Goal: Task Accomplishment & Management: Use online tool/utility

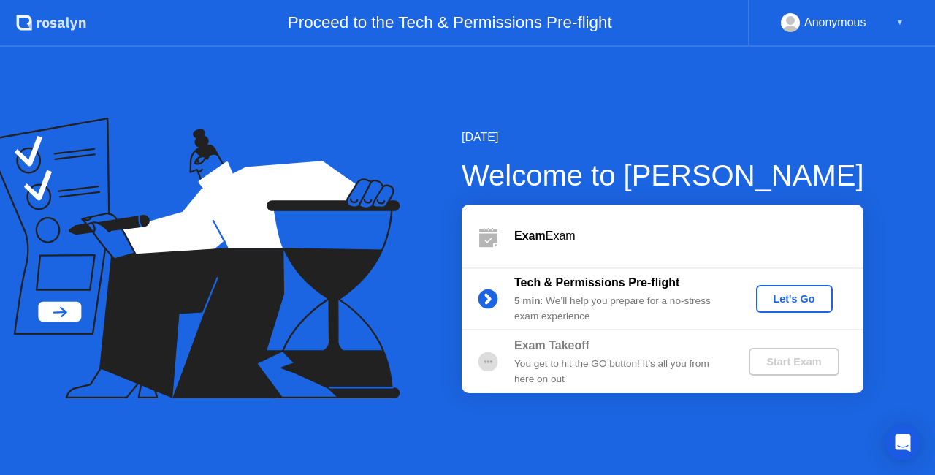
click at [800, 293] on div "Let's Go" at bounding box center [794, 299] width 65 height 12
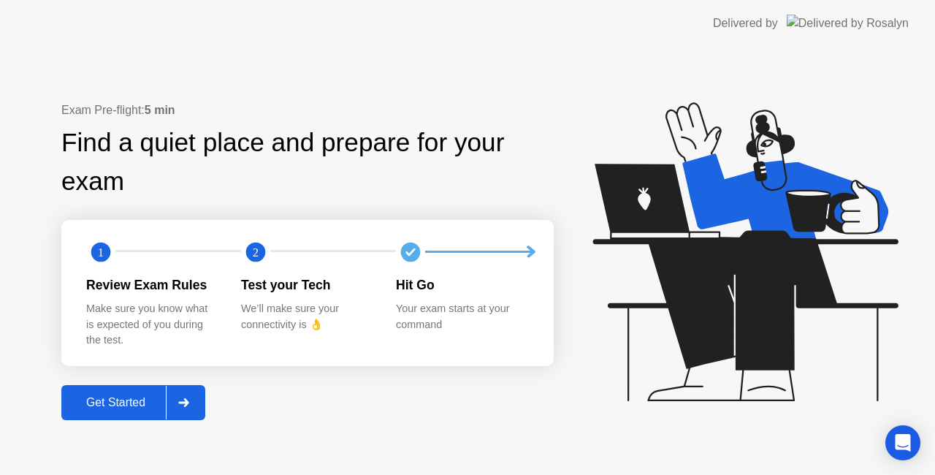
click at [129, 396] on div "Get Started" at bounding box center [116, 402] width 100 height 13
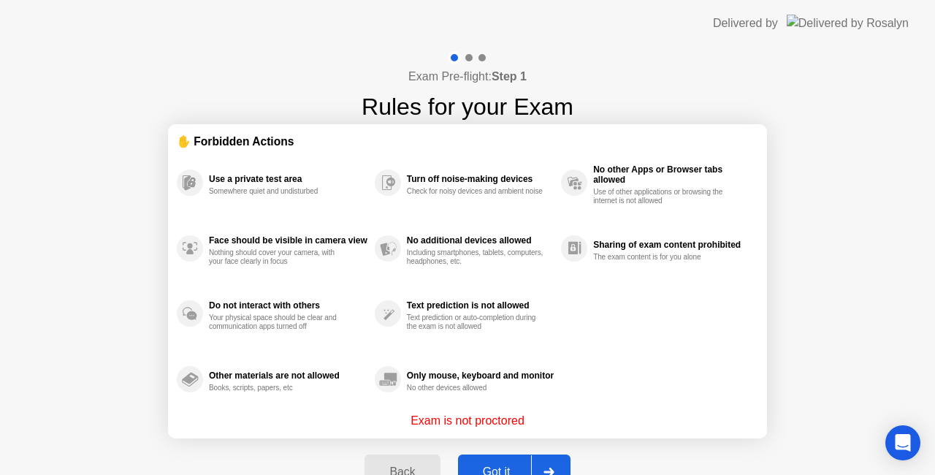
click at [503, 465] on div "Got it" at bounding box center [496, 471] width 69 height 13
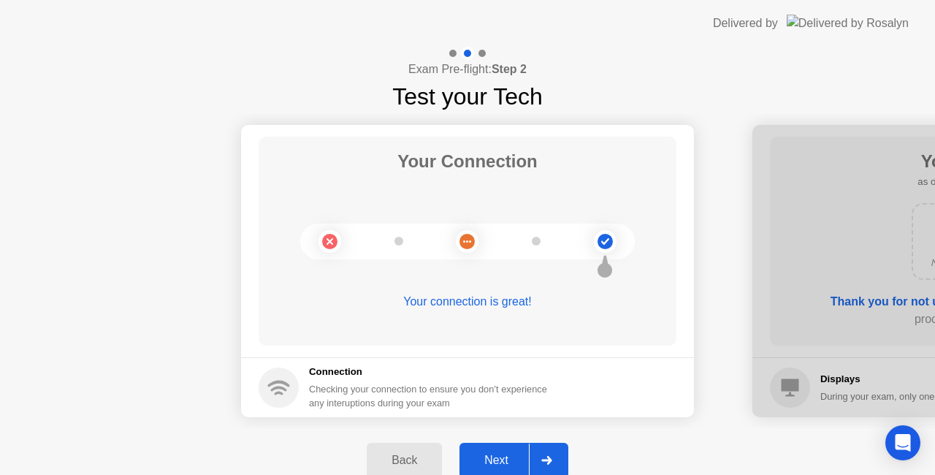
click at [503, 464] on div "Next" at bounding box center [496, 459] width 65 height 13
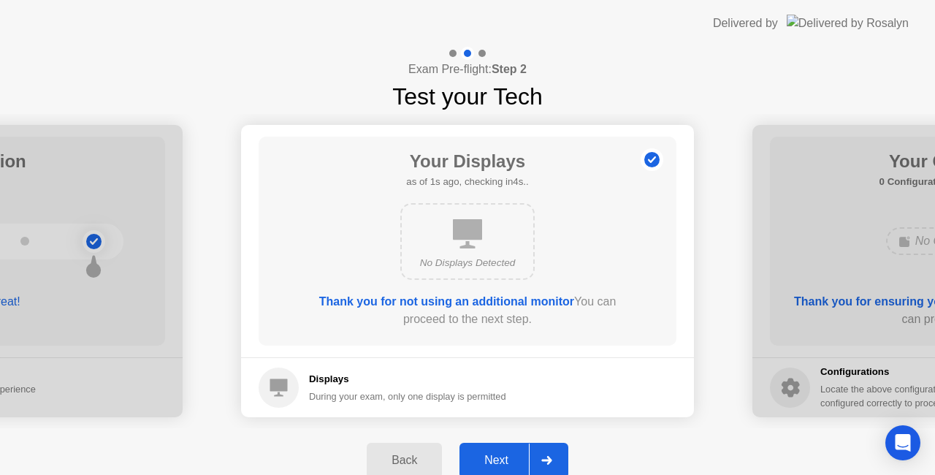
click at [503, 464] on div "Next" at bounding box center [496, 459] width 65 height 13
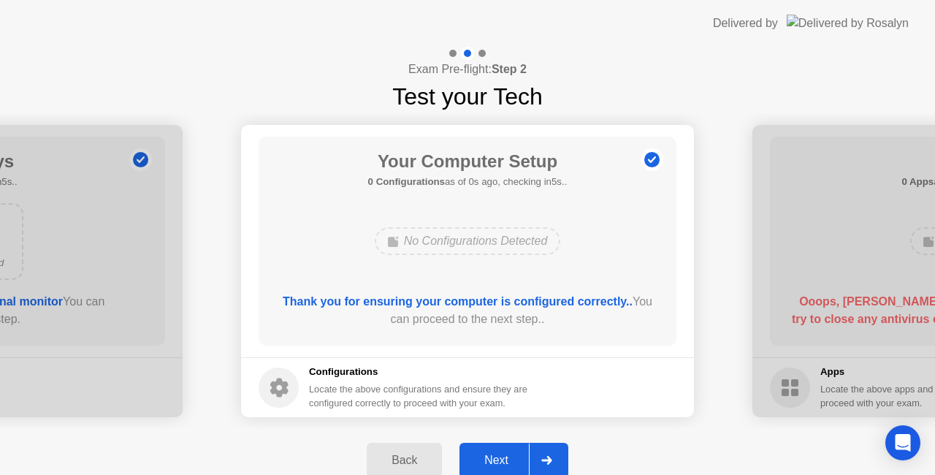
click at [503, 464] on div "Next" at bounding box center [496, 459] width 65 height 13
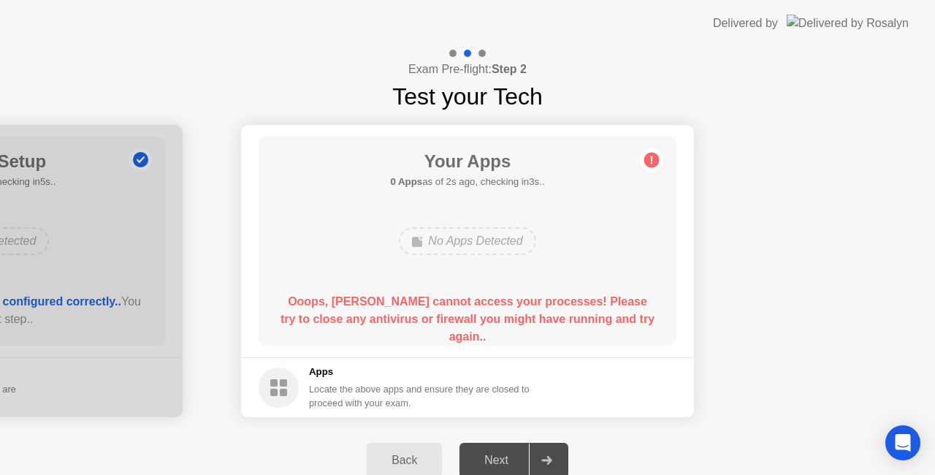
click at [503, 464] on div "Next" at bounding box center [496, 459] width 65 height 13
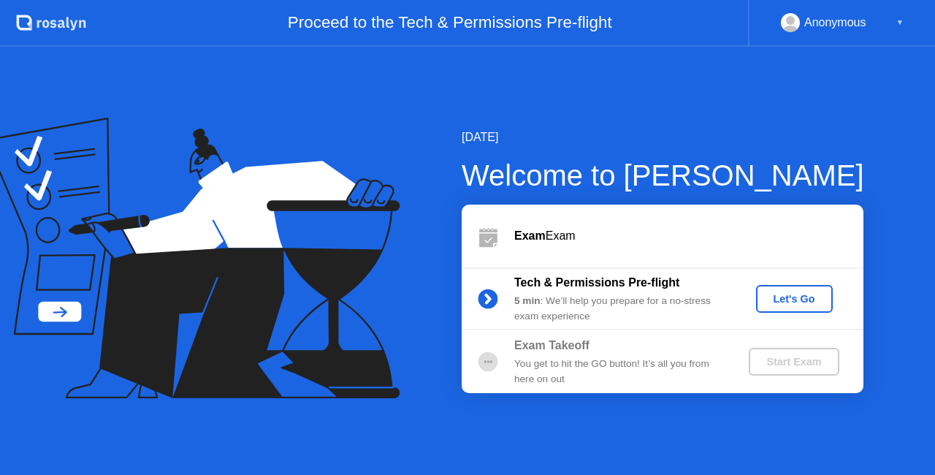
click at [815, 296] on div "Let's Go" at bounding box center [794, 299] width 65 height 12
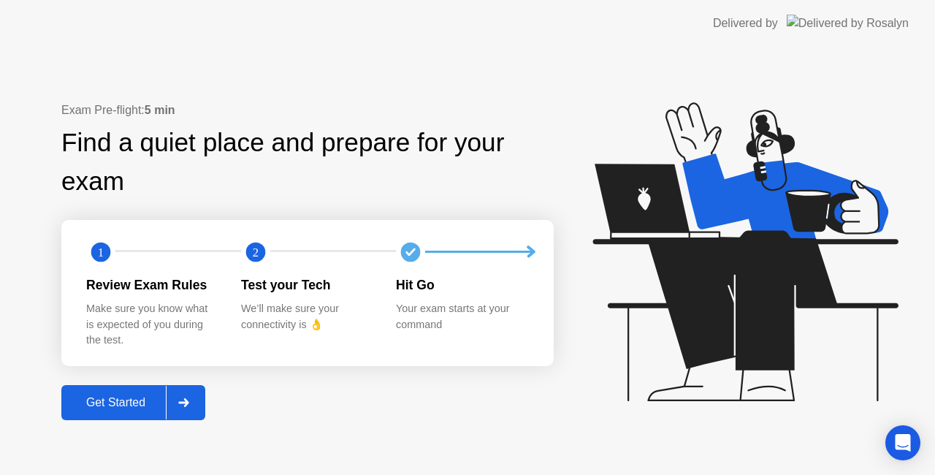
click at [125, 399] on div "Get Started" at bounding box center [116, 402] width 100 height 13
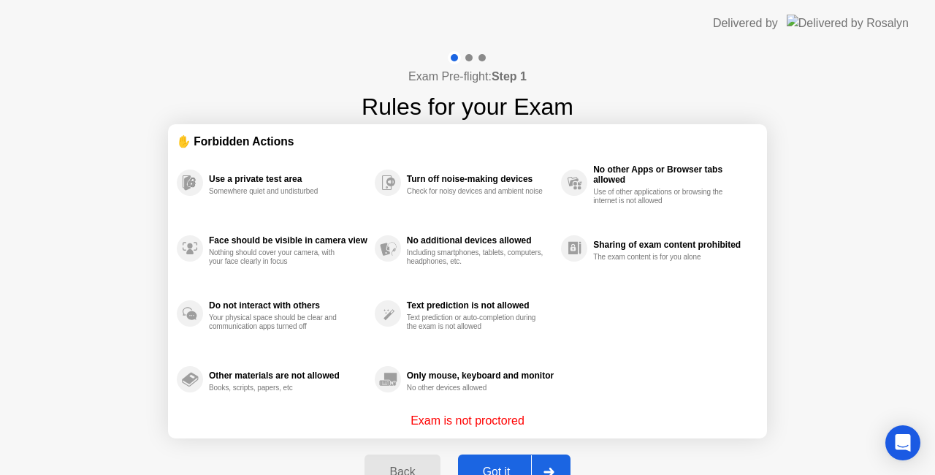
click at [485, 461] on button "Got it" at bounding box center [514, 471] width 112 height 35
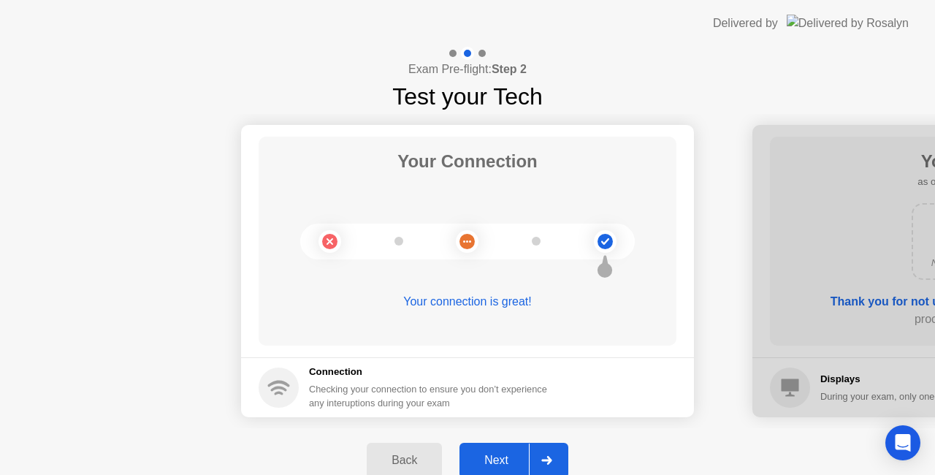
click at [485, 461] on div "Next" at bounding box center [496, 459] width 65 height 13
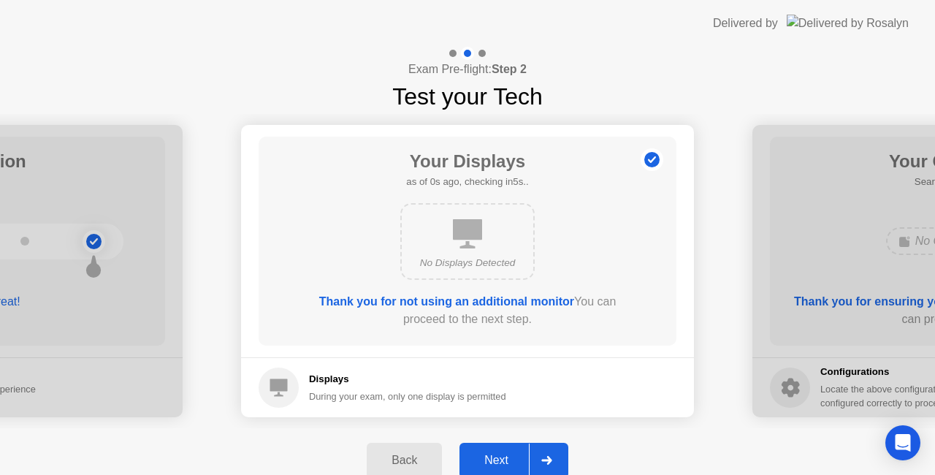
click at [485, 461] on div "Next" at bounding box center [496, 459] width 65 height 13
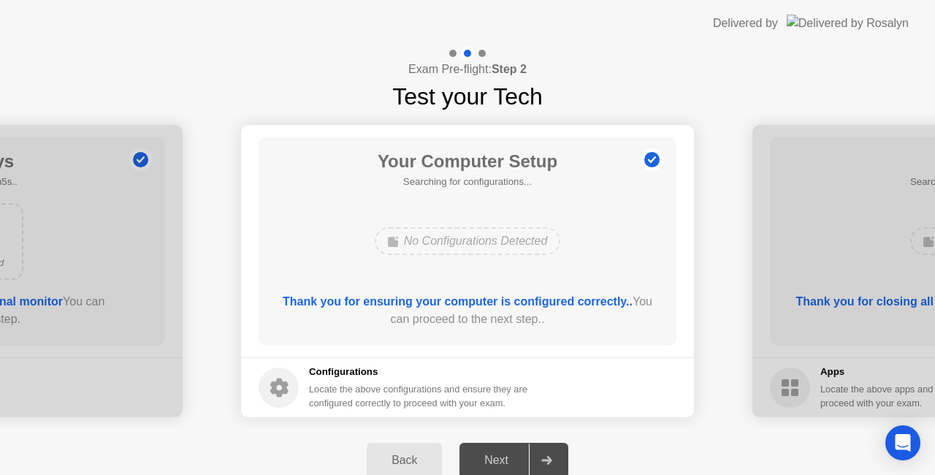
click at [485, 461] on div "Next" at bounding box center [496, 459] width 65 height 13
click at [502, 456] on div "Next" at bounding box center [496, 459] width 65 height 13
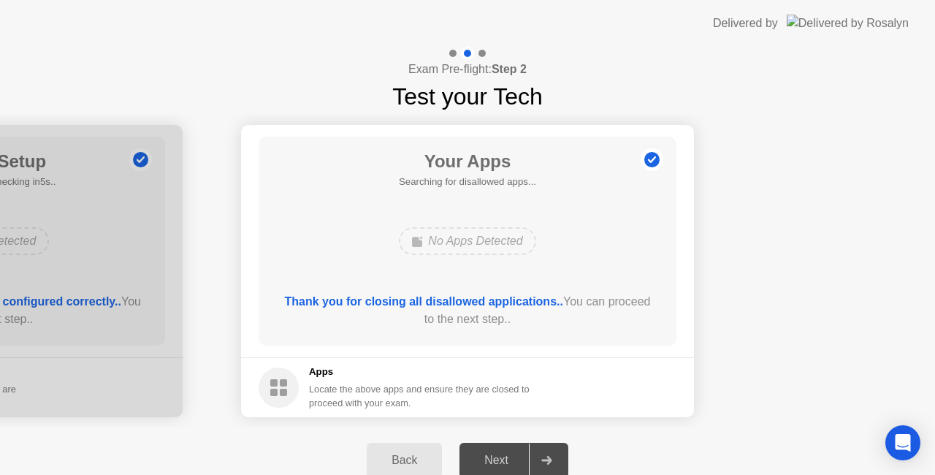
click at [502, 456] on div "Next" at bounding box center [496, 459] width 65 height 13
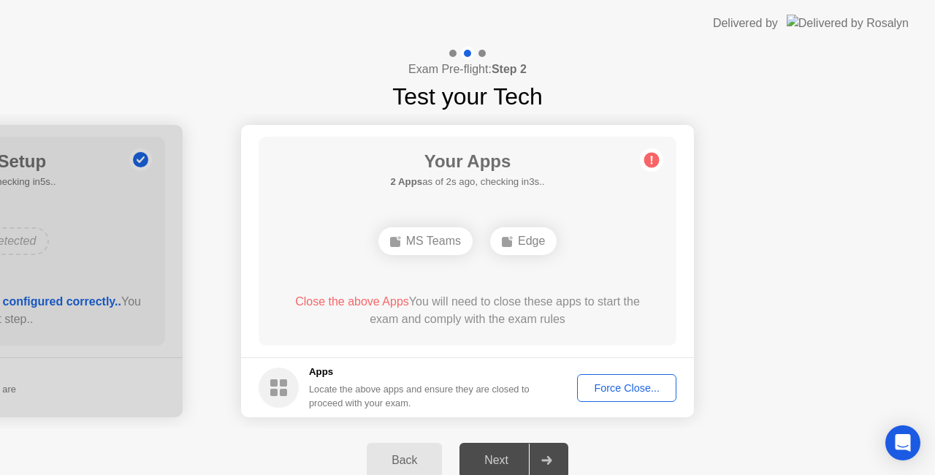
click at [628, 375] on button "Force Close..." at bounding box center [626, 388] width 99 height 28
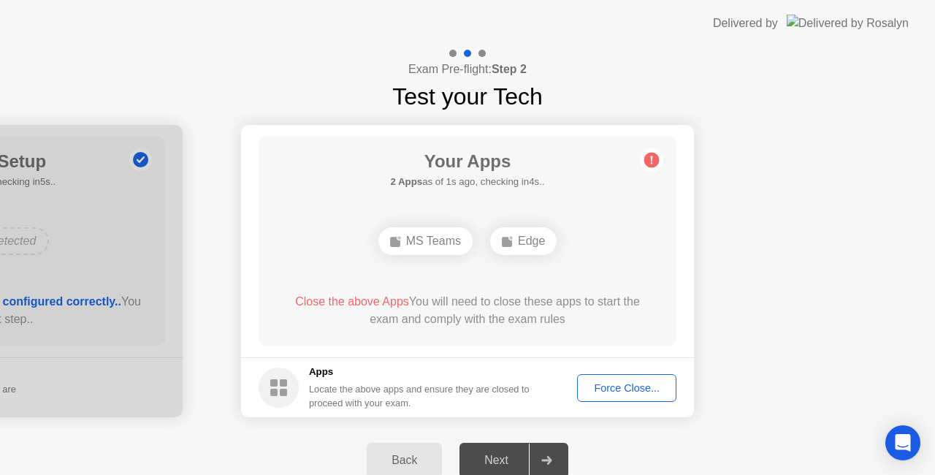
click at [633, 382] on div "Force Close..." at bounding box center [626, 388] width 89 height 12
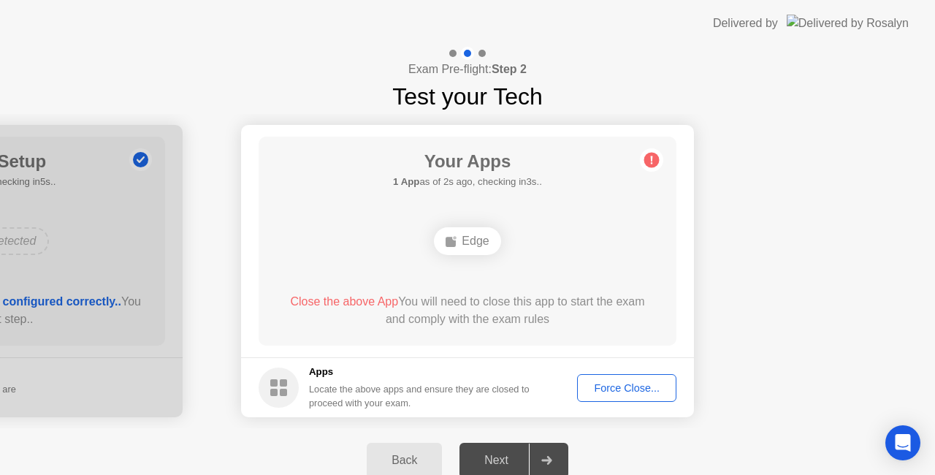
click at [619, 387] on div "Force Close..." at bounding box center [626, 388] width 89 height 12
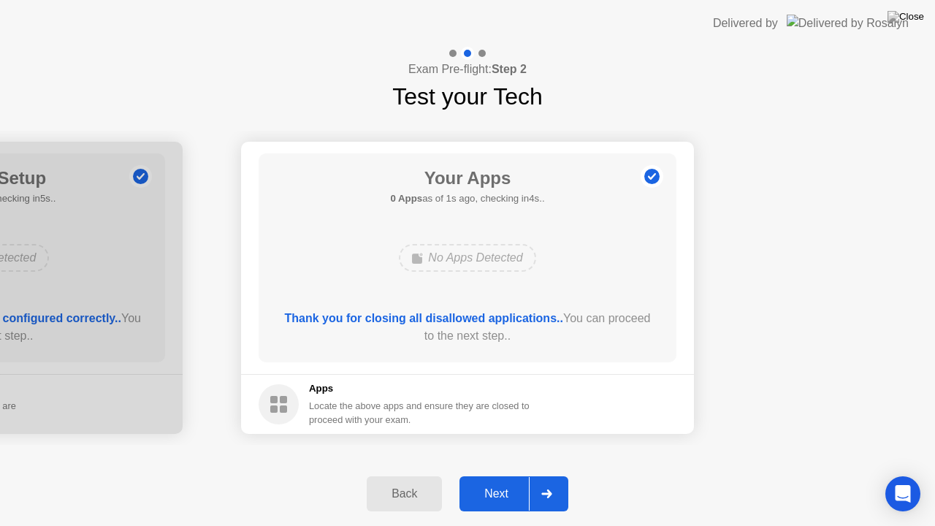
click at [507, 474] on div "Next" at bounding box center [496, 493] width 65 height 13
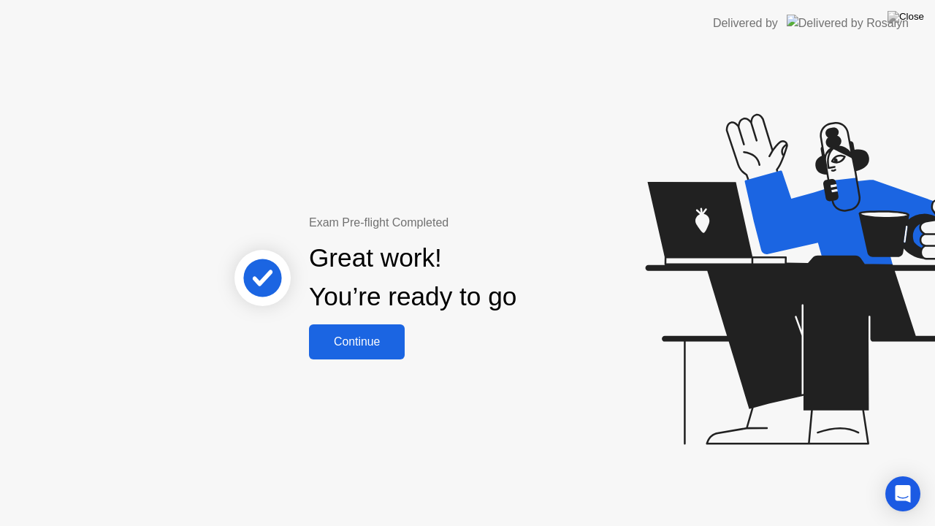
click at [348, 336] on div "Continue" at bounding box center [356, 341] width 87 height 13
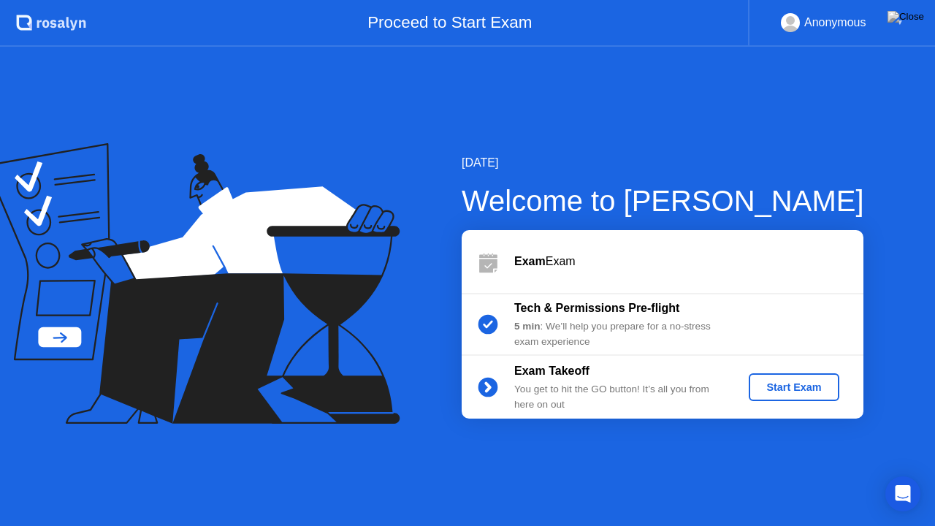
click at [809, 381] on div "Start Exam" at bounding box center [793, 387] width 78 height 12
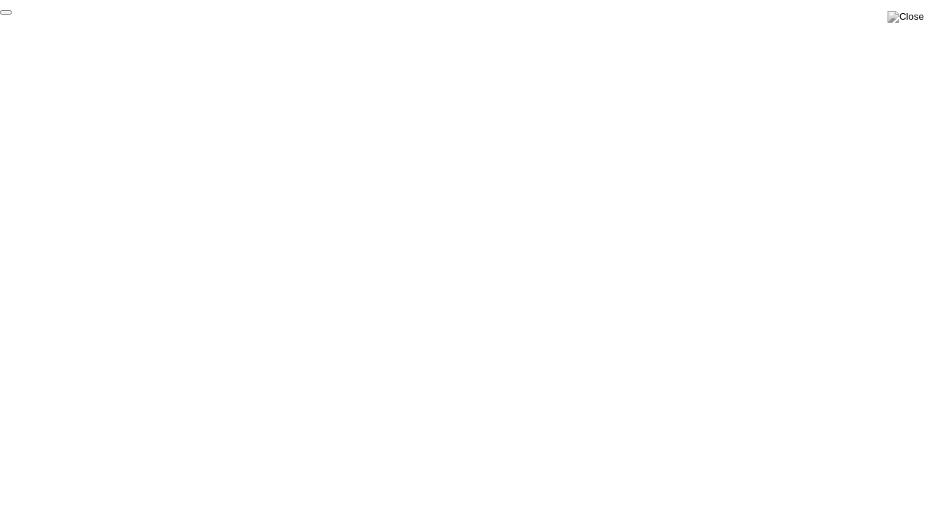
click div "End Proctoring Session"
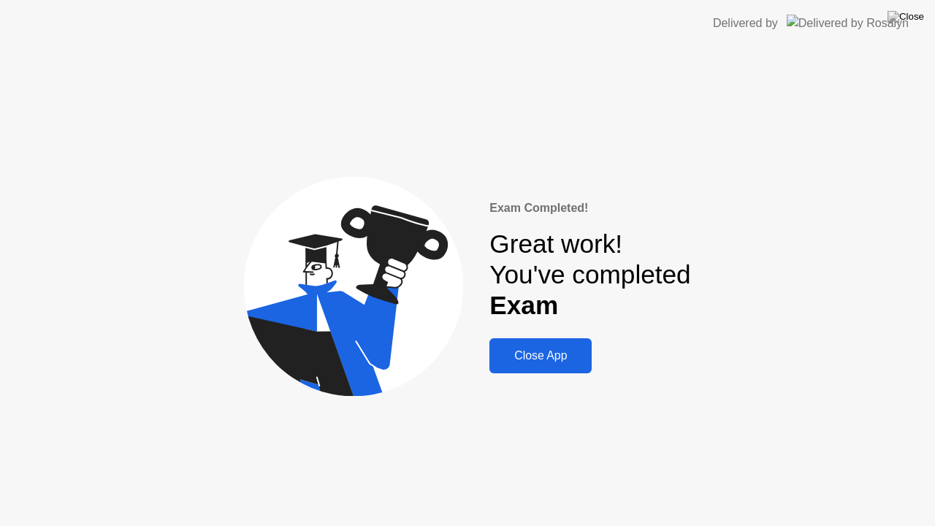
click at [567, 357] on div "Close App" at bounding box center [540, 355] width 93 height 13
